Goal: Task Accomplishment & Management: Use online tool/utility

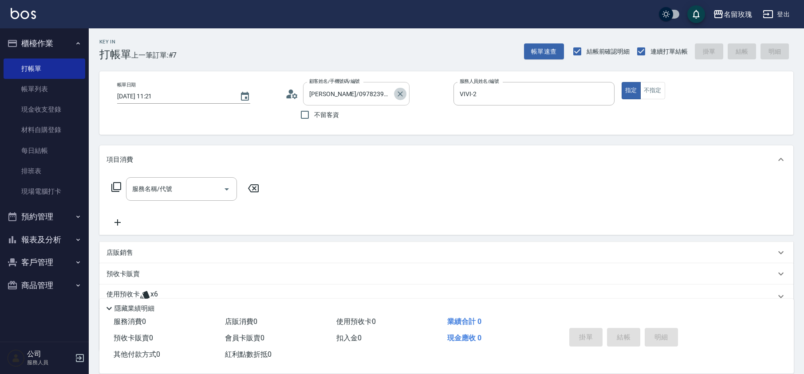
drag, startPoint x: 403, startPoint y: 91, endPoint x: 392, endPoint y: 94, distance: 11.1
click at [401, 93] on icon "Clear" at bounding box center [400, 94] width 9 height 9
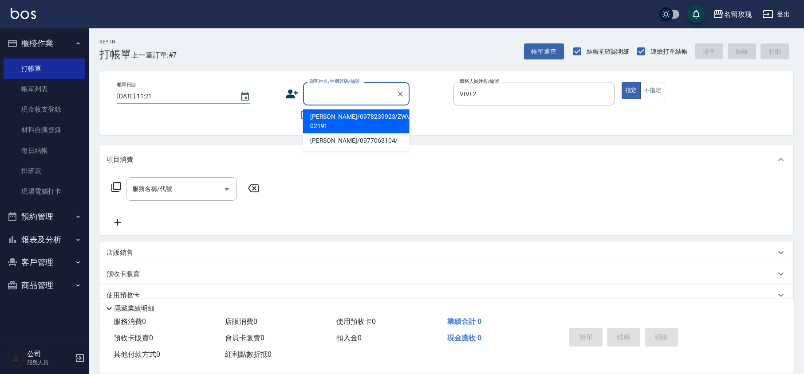
click at [389, 94] on input "顧客姓名/手機號碼/編號" at bounding box center [349, 94] width 85 height 16
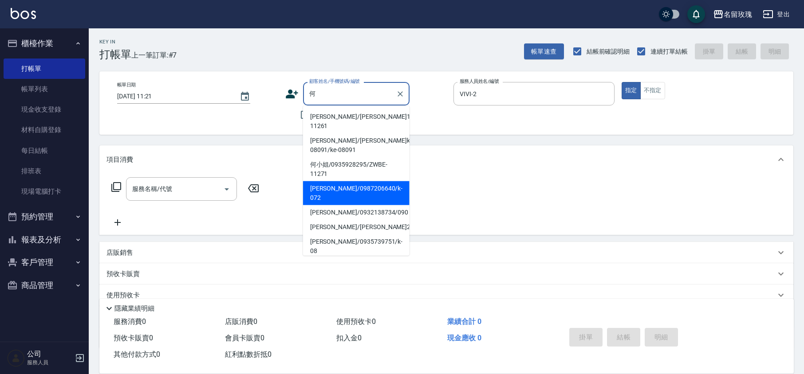
click at [338, 181] on li "[PERSON_NAME]/0987206640/k-072" at bounding box center [356, 193] width 106 height 24
type input "[PERSON_NAME]/0987206640/k-072"
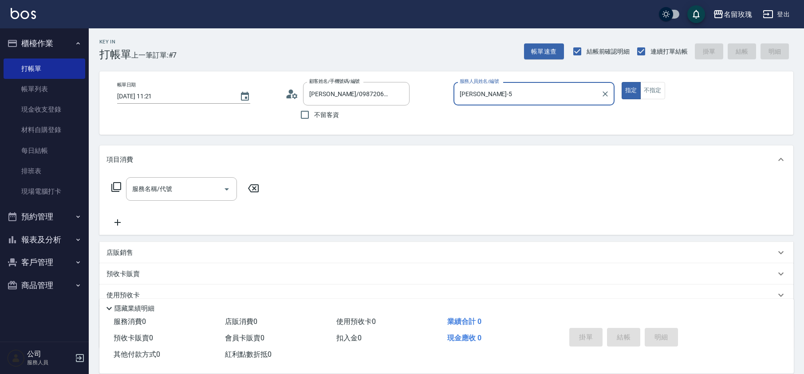
type input "[PERSON_NAME]-5"
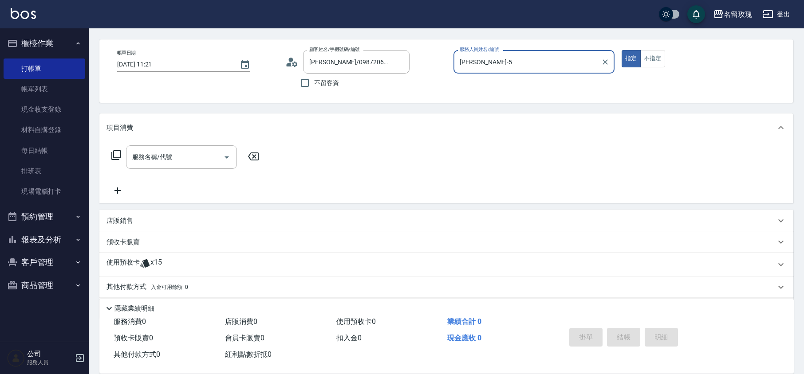
scroll to position [60, 0]
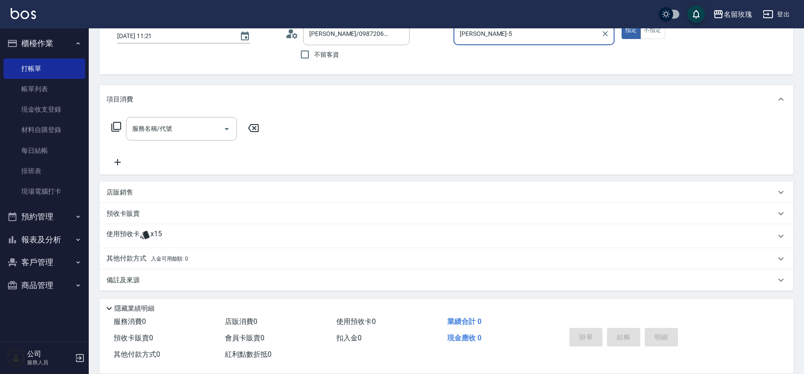
click at [162, 231] on div "使用預收卡 x15" at bounding box center [440, 236] width 669 height 13
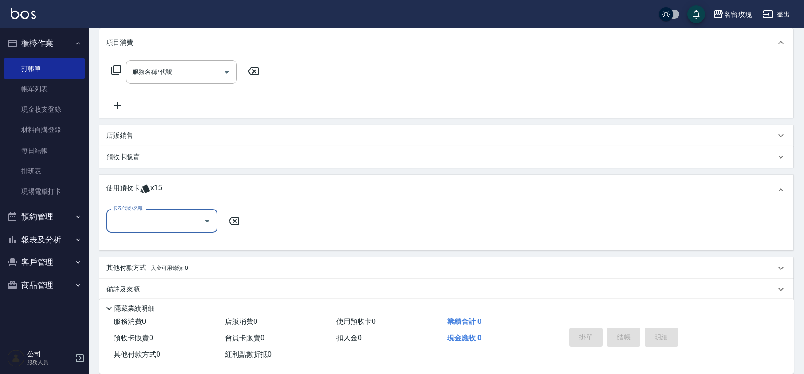
scroll to position [122, 0]
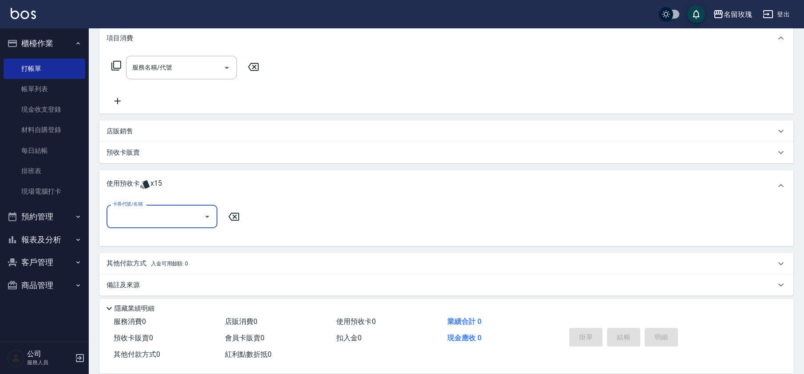
click at [205, 219] on icon "Open" at bounding box center [207, 217] width 11 height 11
click at [167, 235] on div "精油洗髮卡 剩餘6張 DF15" at bounding box center [161, 239] width 111 height 15
type input "精油洗髮卡 DF15"
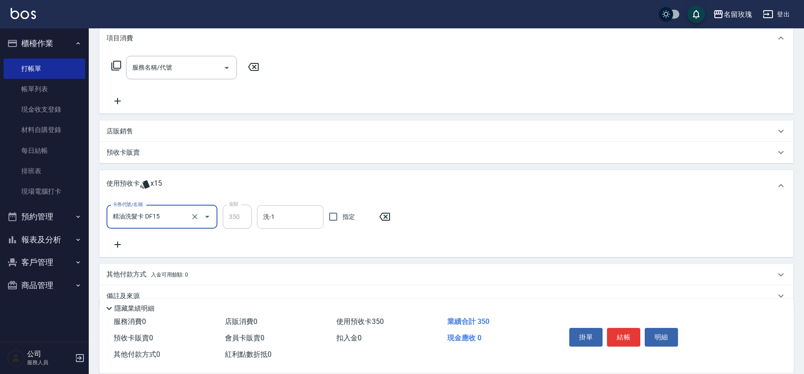
click at [286, 210] on input "洗-1" at bounding box center [290, 217] width 59 height 16
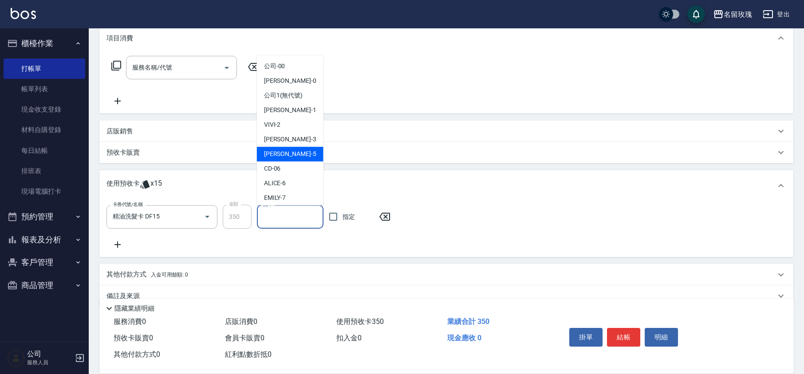
scroll to position [165, 0]
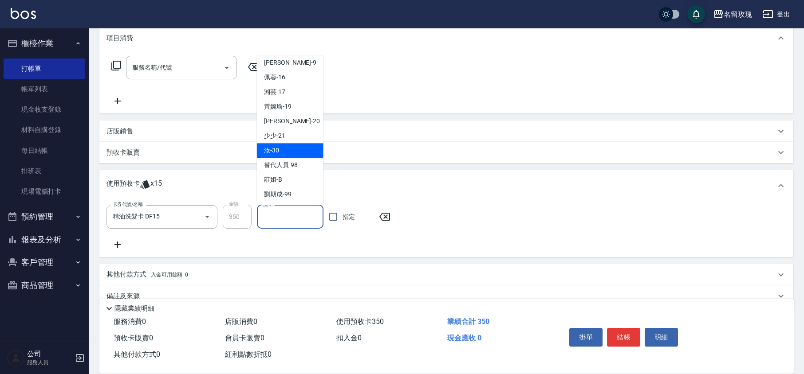
click at [290, 151] on div "汝 -30" at bounding box center [290, 151] width 67 height 15
type input "汝-30"
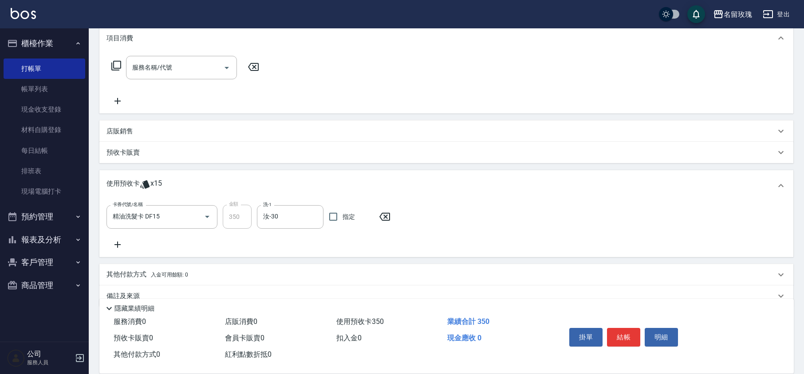
click at [114, 247] on icon at bounding box center [117, 245] width 22 height 11
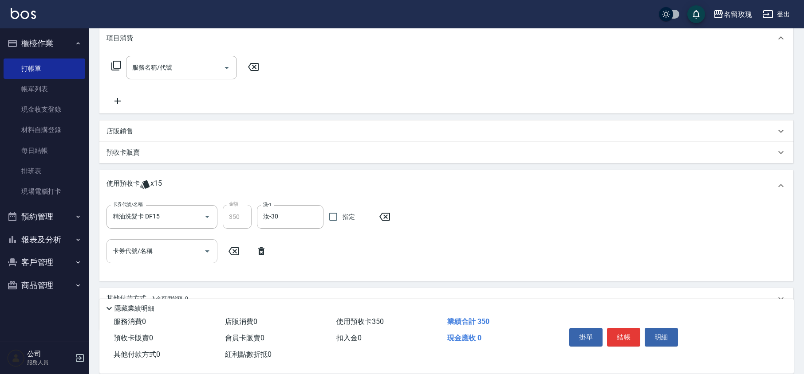
click at [212, 251] on icon "Open" at bounding box center [207, 251] width 11 height 11
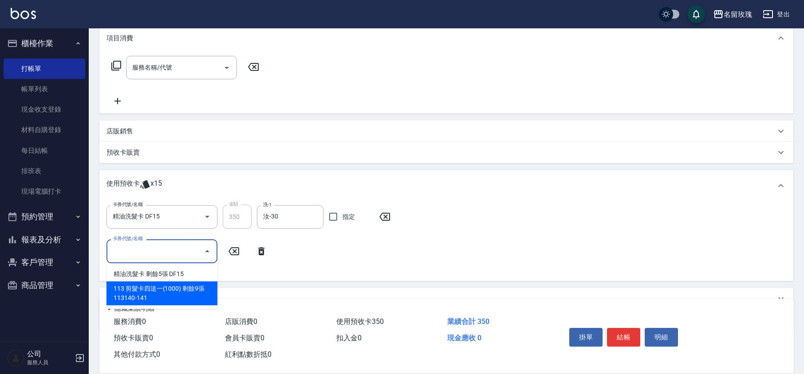
click at [172, 291] on div "113 剪髮卡四送一(1000) 剩餘9張 113140-141" at bounding box center [161, 294] width 111 height 24
type input "113 剪髮卡四送一[PHONE_NUMBER]"
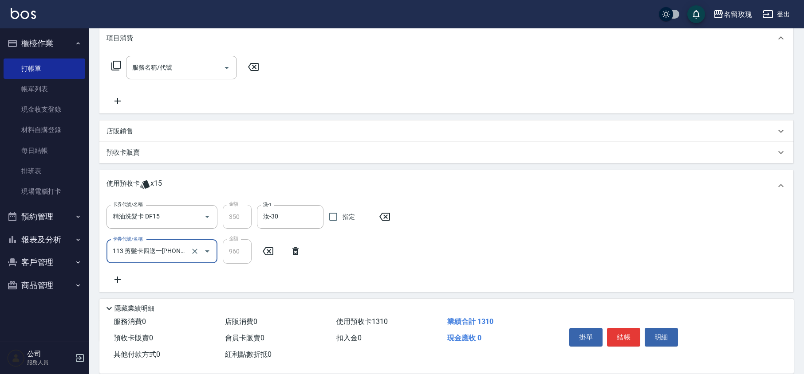
click at [234, 269] on div "卡券代號/名稱 精油洗髮卡 DF15 卡券代號/名稱 金額 350 金額 洗-1 汝-30 洗-1 指定 卡券代號/名稱 113 剪髮卡四送一[PHONE_N…" at bounding box center [446, 245] width 680 height 80
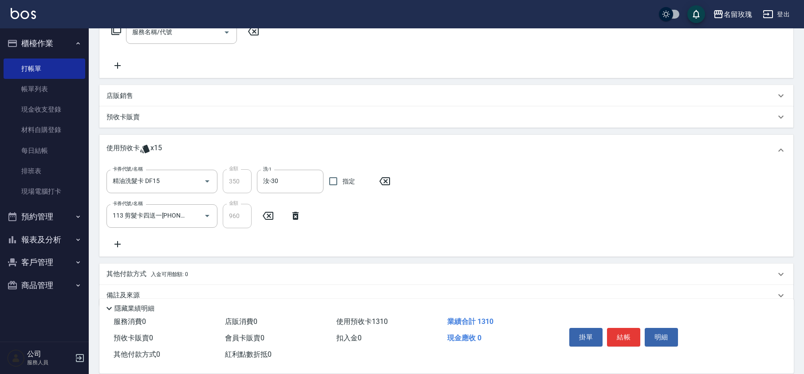
scroll to position [173, 0]
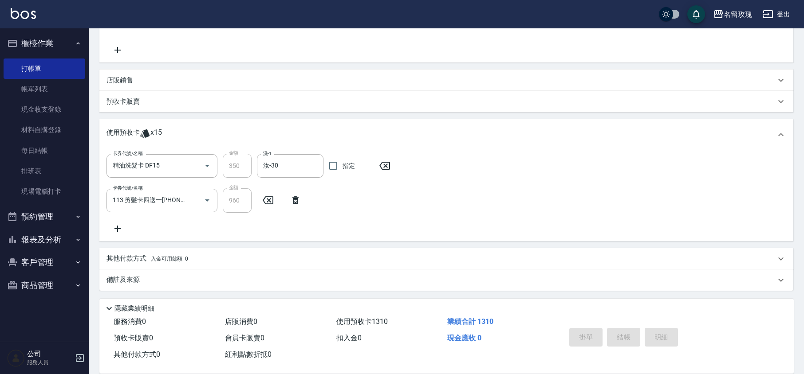
type input "[DATE] 13:02"
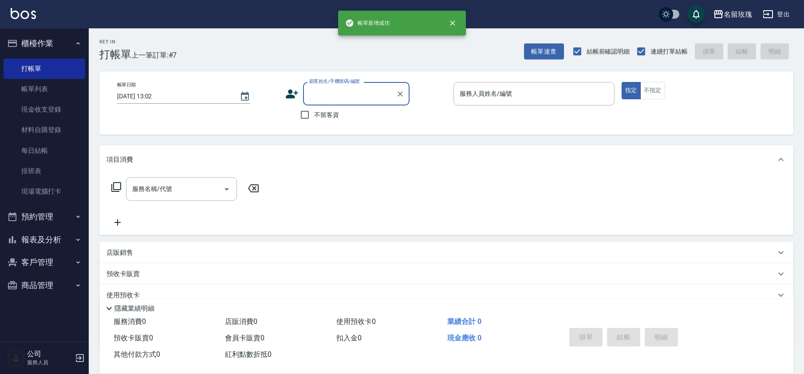
scroll to position [0, 0]
click at [55, 38] on button "櫃檯作業" at bounding box center [45, 43] width 82 height 23
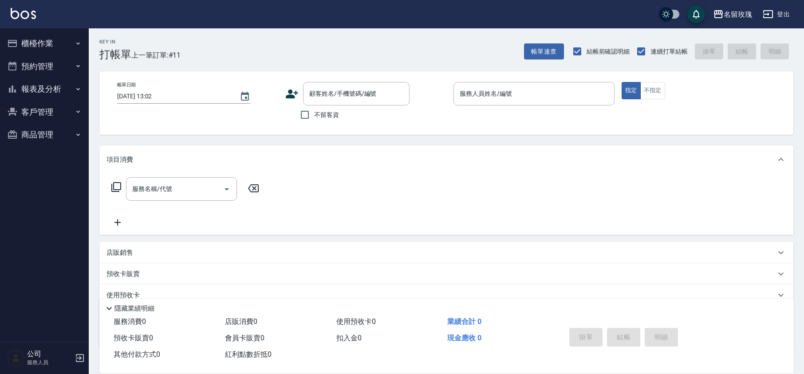
click at [57, 40] on button "櫃檯作業" at bounding box center [45, 43] width 82 height 23
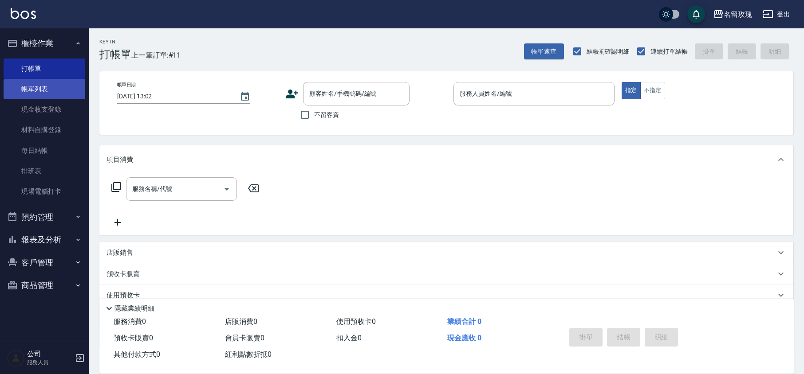
click at [50, 89] on link "帳單列表" at bounding box center [45, 89] width 82 height 20
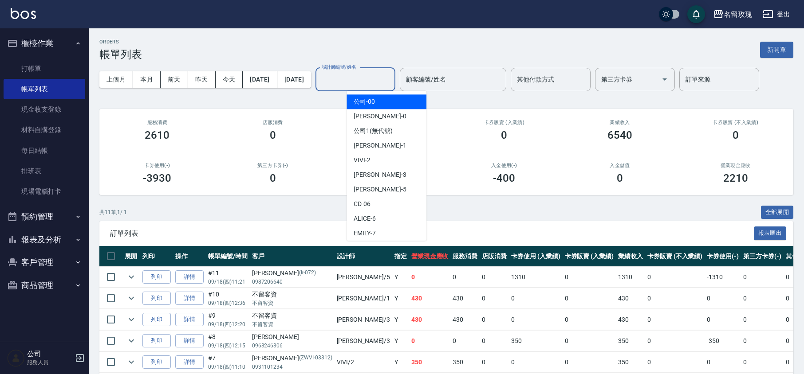
click at [354, 73] on div "設計師編號/姓名 設計師編號/姓名" at bounding box center [355, 80] width 80 height 24
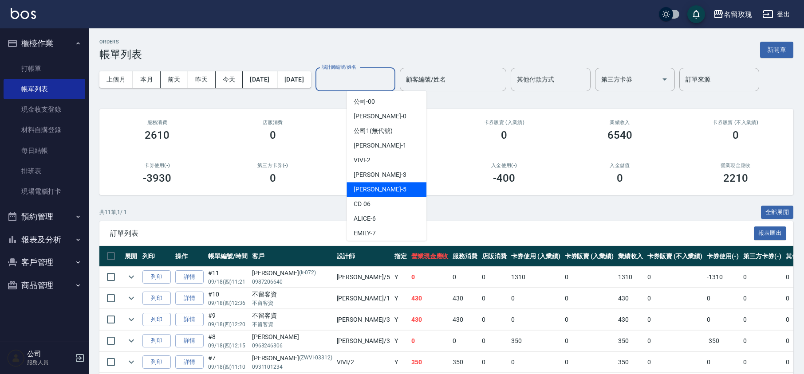
click at [378, 187] on div "[PERSON_NAME] -5" at bounding box center [386, 189] width 80 height 15
type input "[PERSON_NAME]-5"
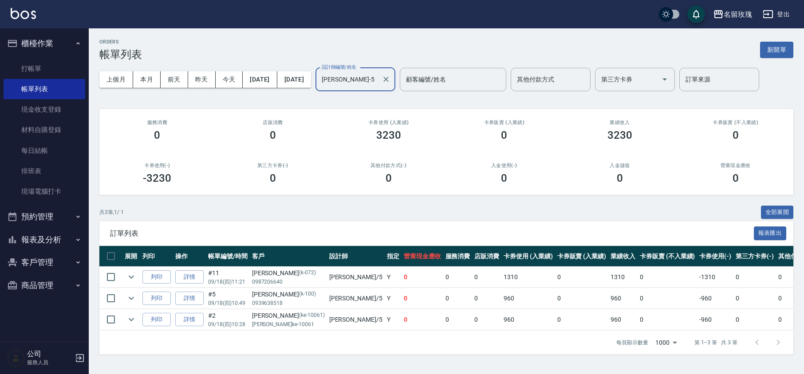
click at [379, 98] on div "ORDERS 帳單列表 新開單 上個月 本月 [DATE] [DATE] [DATE] [DATE] [DATE] 設計師編號/姓名 [PERSON_NAME…" at bounding box center [446, 196] width 715 height 337
drag, startPoint x: 24, startPoint y: 70, endPoint x: 48, endPoint y: 45, distance: 35.1
click at [24, 70] on link "打帳單" at bounding box center [45, 69] width 82 height 20
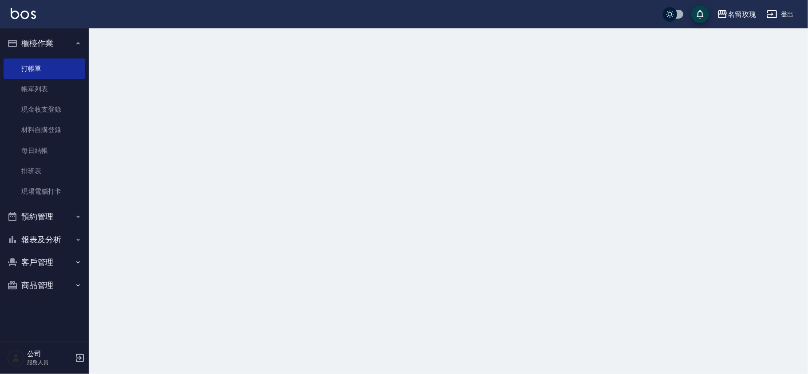
click at [54, 37] on button "櫃檯作業" at bounding box center [45, 43] width 82 height 23
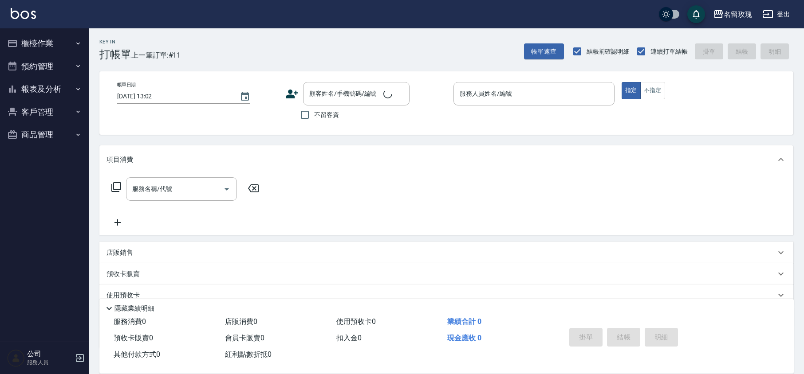
click at [212, 60] on div "Key In 打帳單 上一筆訂單:#11 帳單速查 結帳前確認明細 連續打單結帳 掛單 結帳 明細" at bounding box center [441, 44] width 704 height 32
